Goal: Task Accomplishment & Management: Use online tool/utility

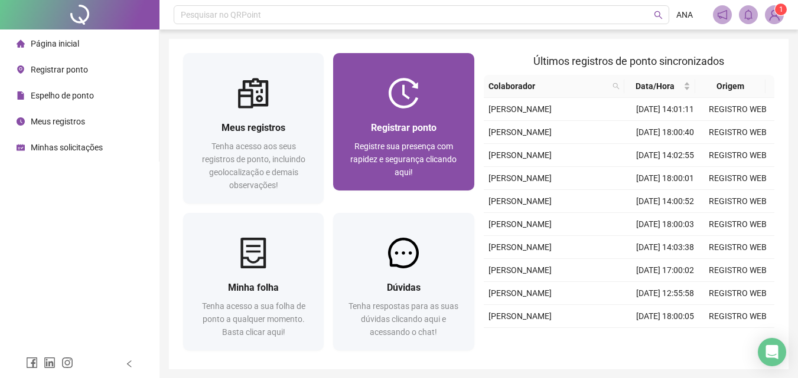
click at [374, 148] on span "Registre sua presença com rapidez e segurança clicando aqui!" at bounding box center [403, 159] width 106 height 35
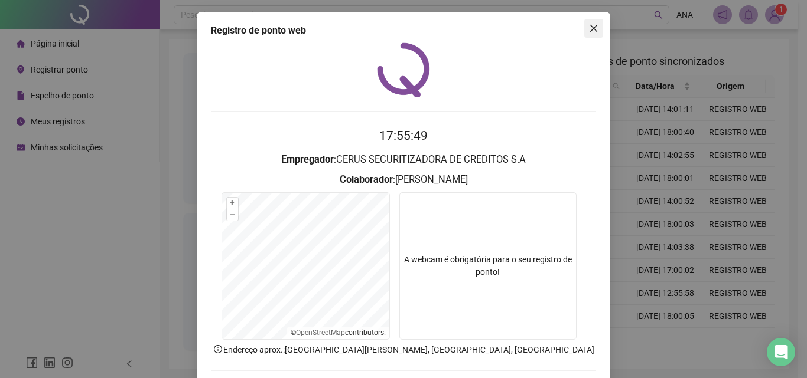
click at [591, 34] on button "Close" at bounding box center [593, 28] width 19 height 19
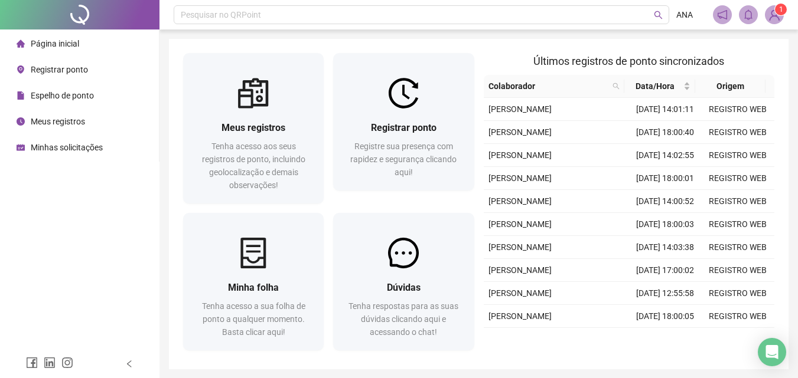
click at [775, 11] on sup "1" at bounding box center [781, 10] width 12 height 12
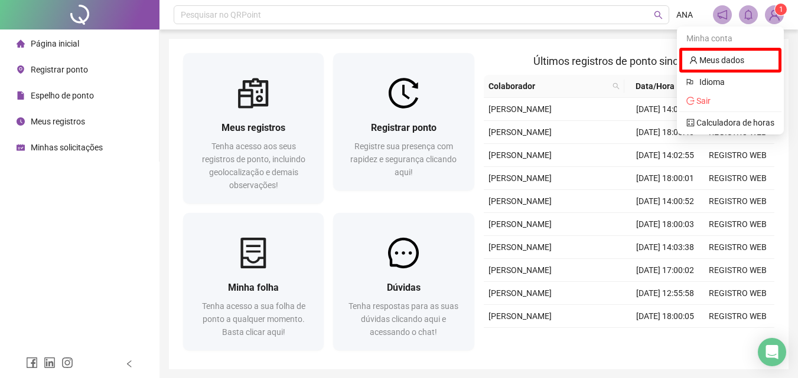
click at [61, 186] on div "Página inicial Registrar ponto Espelho de ponto Meus registros Minhas solicitaç…" at bounding box center [79, 175] width 159 height 350
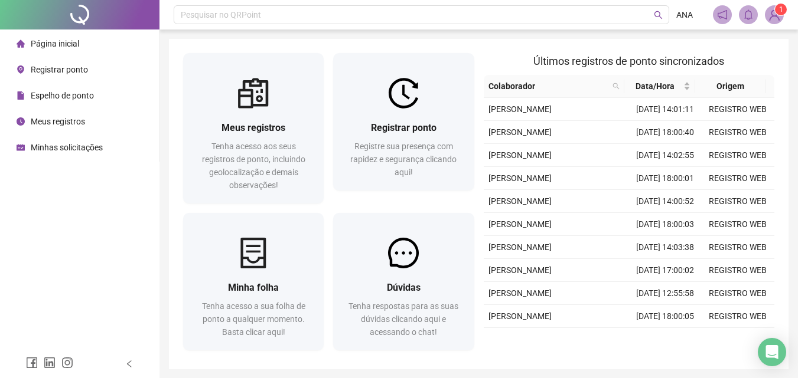
click at [53, 94] on span "Espelho de ponto" at bounding box center [62, 95] width 63 height 9
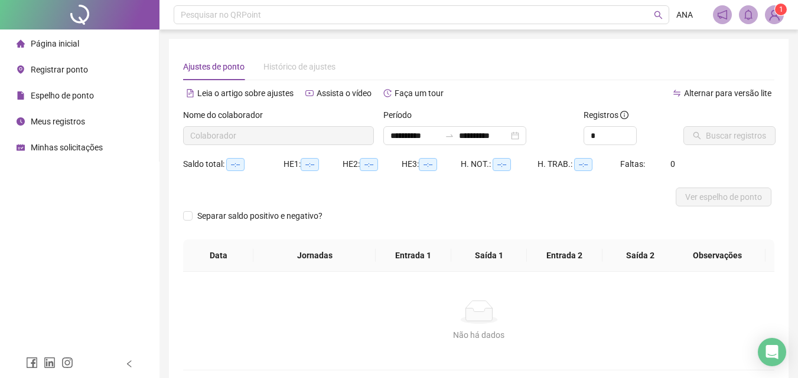
type input "**********"
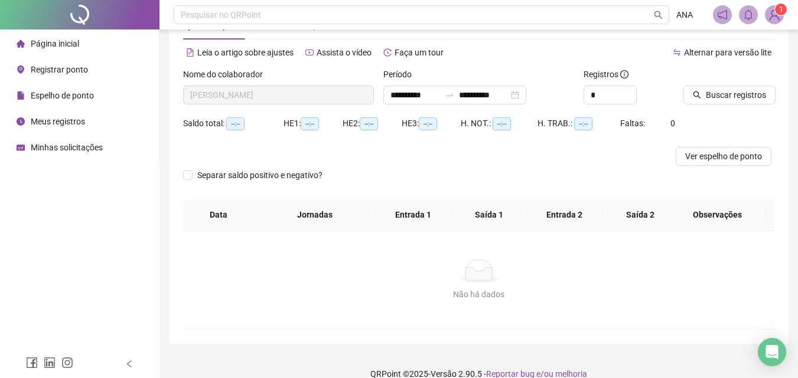
scroll to position [57, 0]
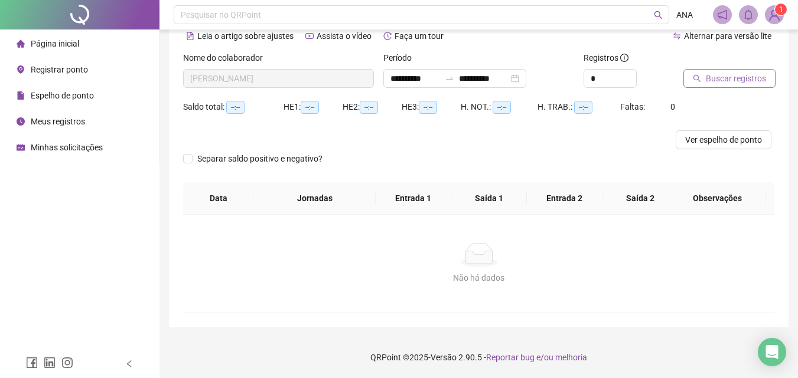
click at [737, 83] on span "Buscar registros" at bounding box center [736, 78] width 60 height 13
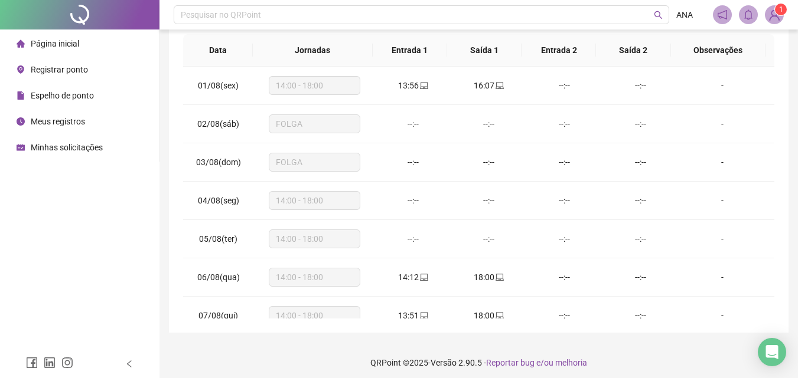
scroll to position [225, 0]
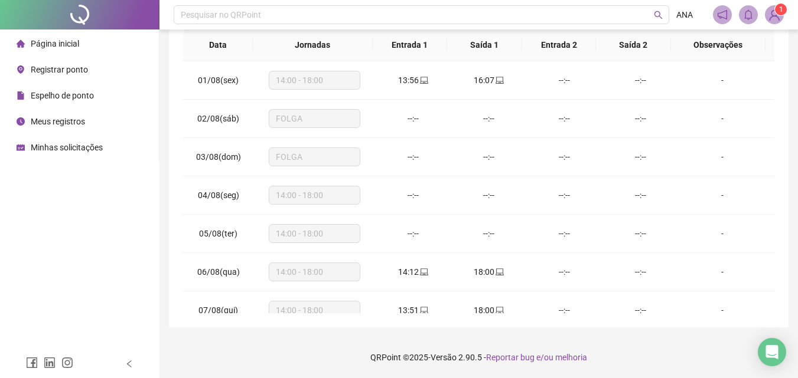
click at [86, 45] on li "Página inicial" at bounding box center [79, 44] width 154 height 24
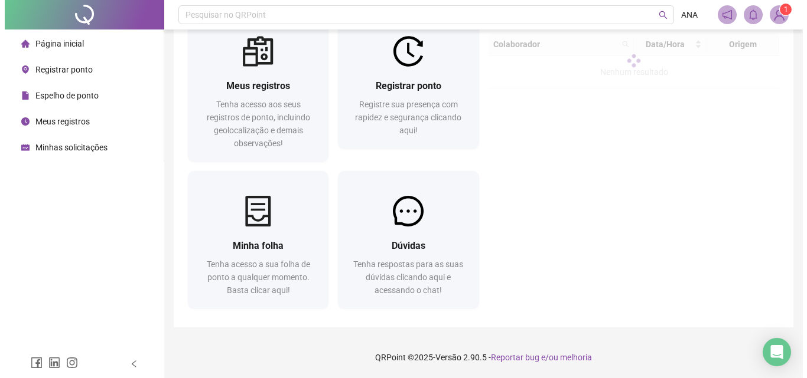
scroll to position [42, 0]
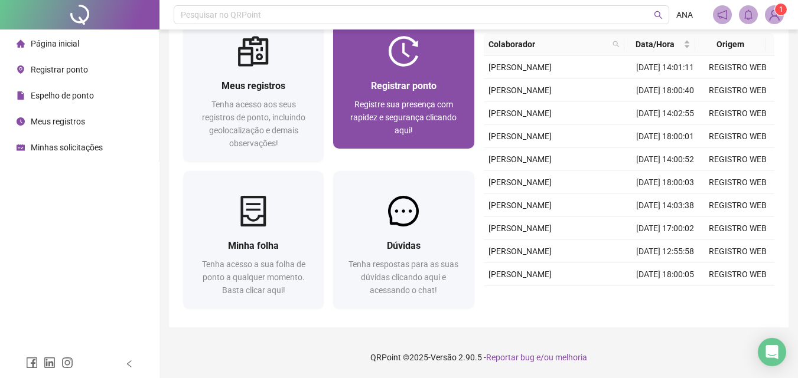
click at [410, 93] on div "Registrar ponto" at bounding box center [403, 86] width 112 height 15
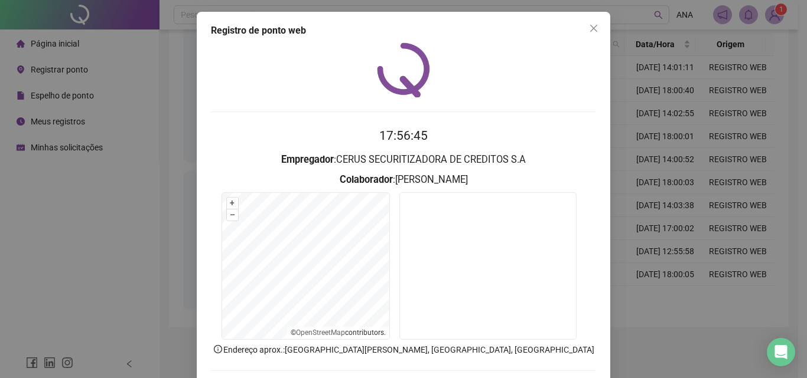
scroll to position [57, 0]
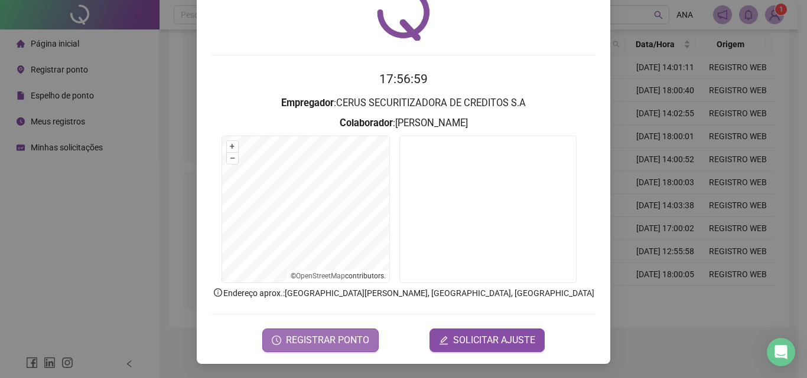
click at [342, 337] on span "REGISTRAR PONTO" at bounding box center [327, 341] width 83 height 14
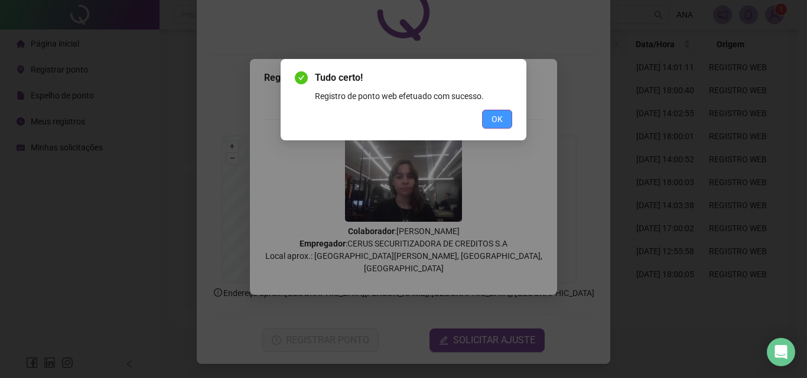
click at [495, 121] on span "OK" at bounding box center [496, 119] width 11 height 13
